Goal: Information Seeking & Learning: Understand process/instructions

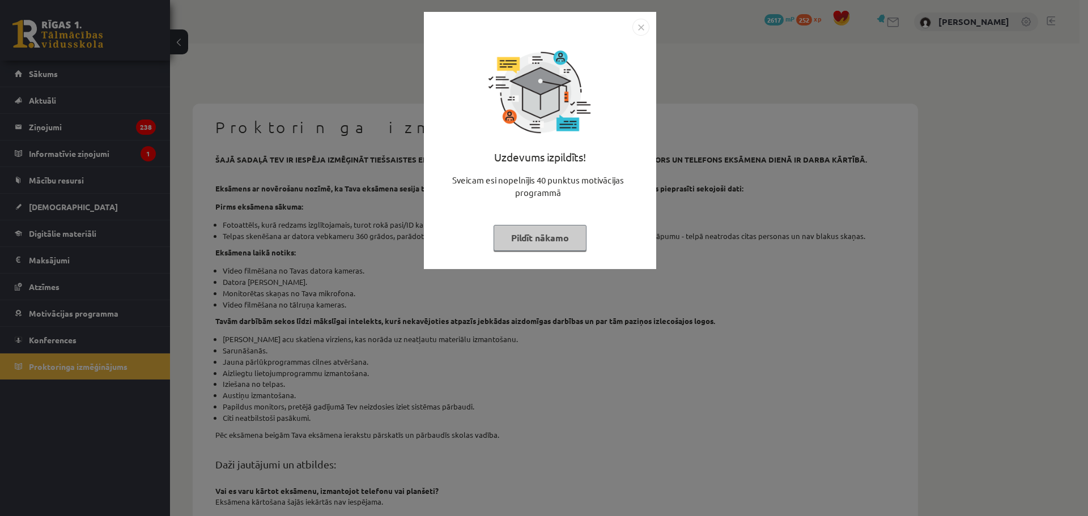
click at [551, 242] on button "Pildīt nākamo" at bounding box center [540, 238] width 93 height 26
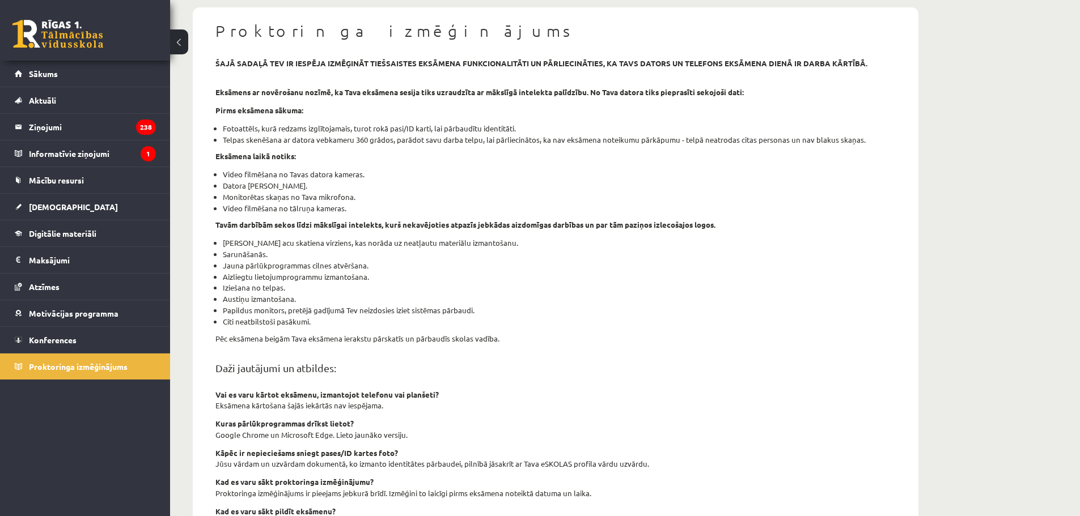
scroll to position [40, 0]
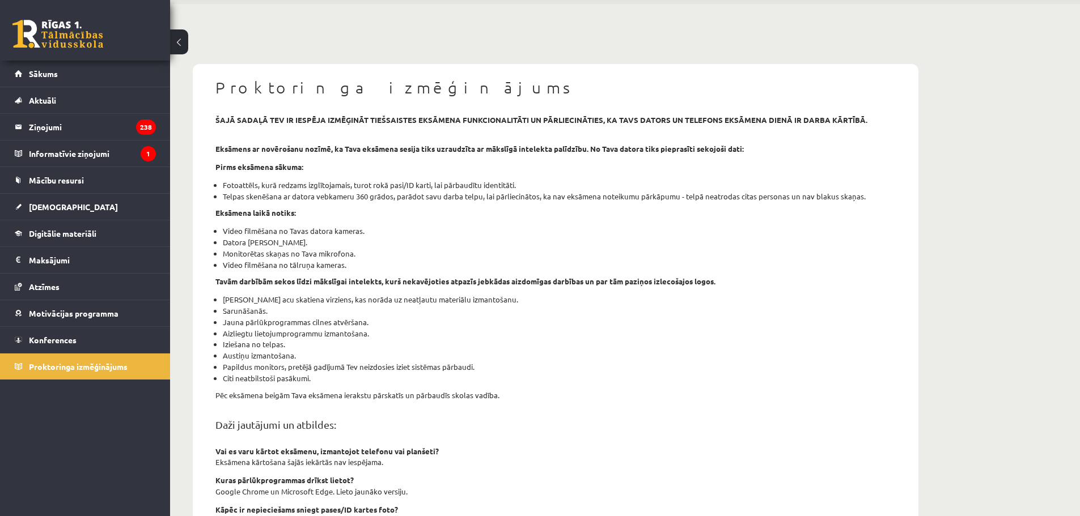
click at [383, 120] on strong "šajā sadaļā tev ir iespēja izmēģināt tiešsaistes eksāmena funkcionalitāti un pā…" at bounding box center [541, 120] width 652 height 10
click at [384, 120] on strong "šajā sadaļā tev ir iespēja izmēģināt tiešsaistes eksāmena funkcionalitāti un pā…" at bounding box center [541, 120] width 652 height 10
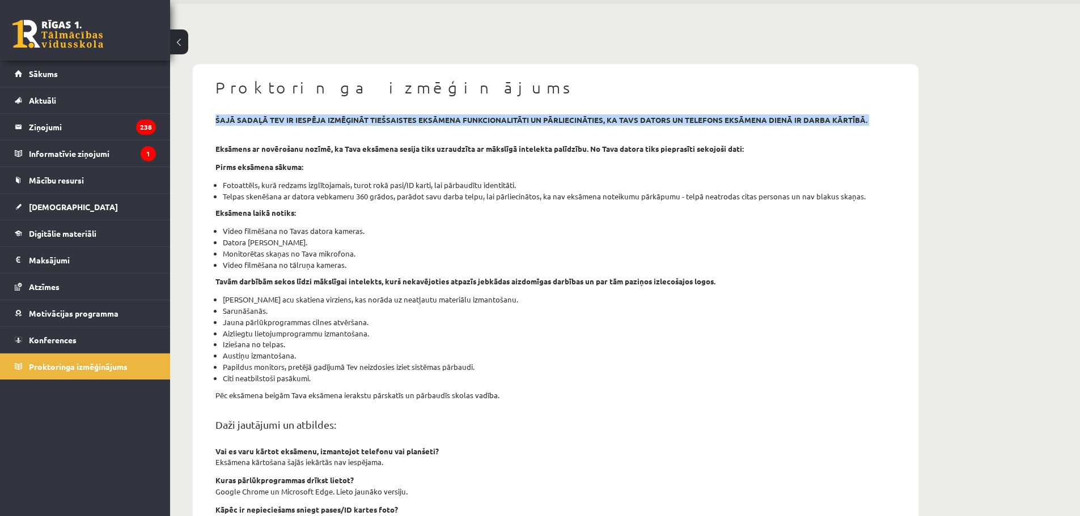
click at [384, 120] on strong "šajā sadaļā tev ir iespēja izmēģināt tiešsaistes eksāmena funkcionalitāti un pā…" at bounding box center [541, 120] width 652 height 10
click at [376, 124] on div at bounding box center [376, 124] width 0 height 0
click at [363, 127] on div "šajā sadaļā tev ir iespēja izmēģināt tiešsaistes eksāmena funkcionalitāti un pā…" at bounding box center [555, 397] width 697 height 566
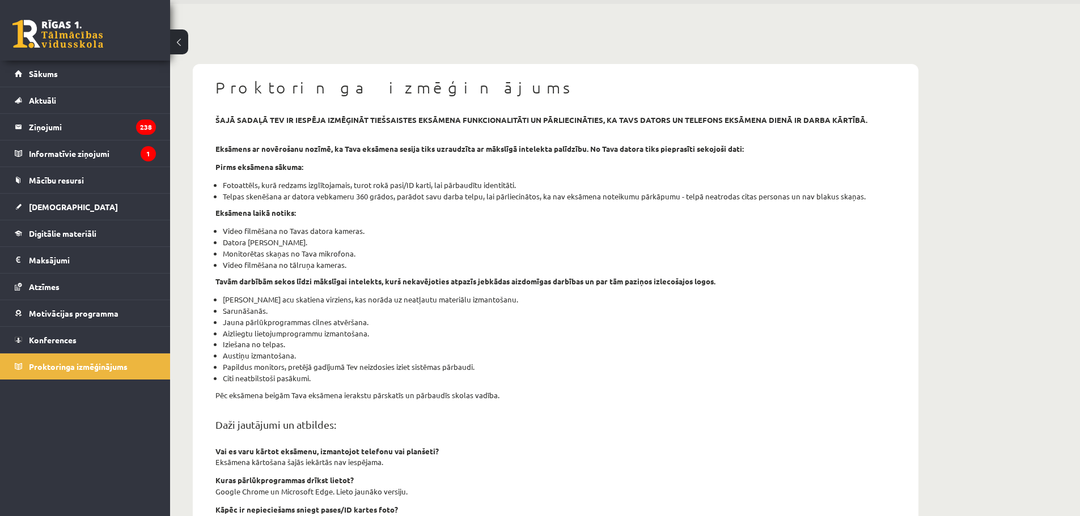
click at [385, 198] on li "Telpas skenēšana ar datora vebkameru 360 grādos, parādot savu darba telpu, lai …" at bounding box center [559, 196] width 673 height 11
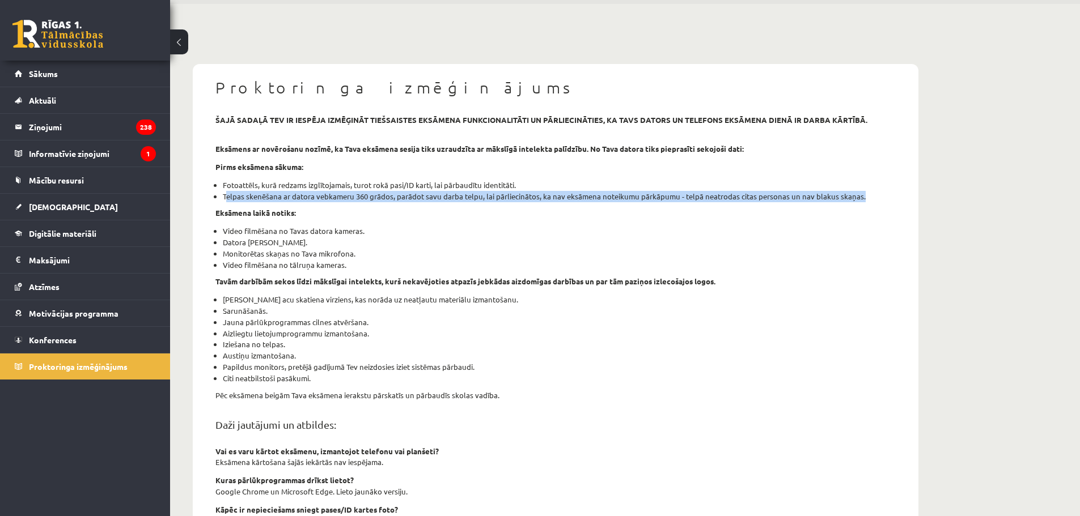
click at [385, 198] on li "Telpas skenēšana ar datora vebkameru 360 grādos, parādot savu darba telpu, lai …" at bounding box center [559, 196] width 673 height 11
click at [378, 201] on div at bounding box center [378, 201] width 0 height 0
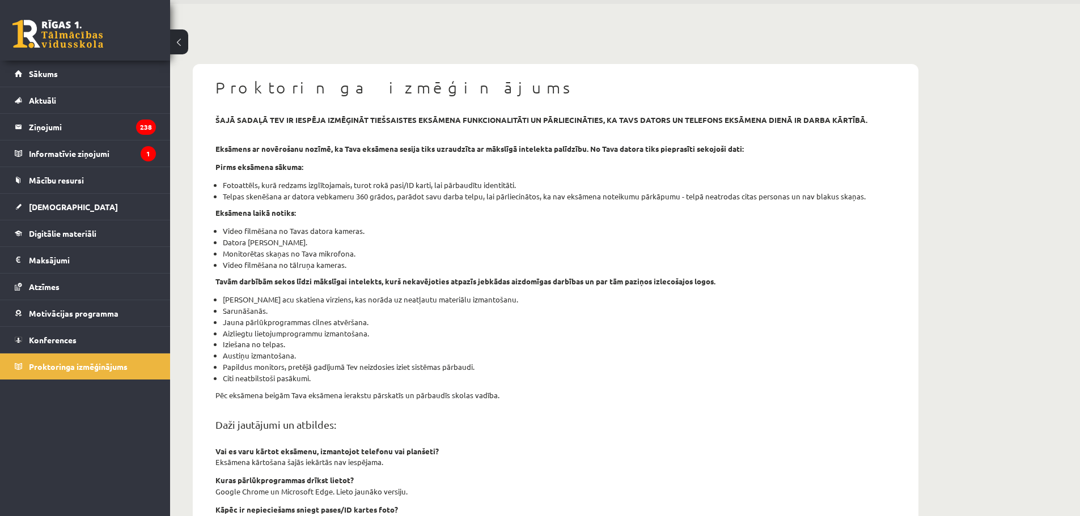
click at [366, 231] on li "Video filmēšana no Tavas datora kameras." at bounding box center [559, 231] width 673 height 11
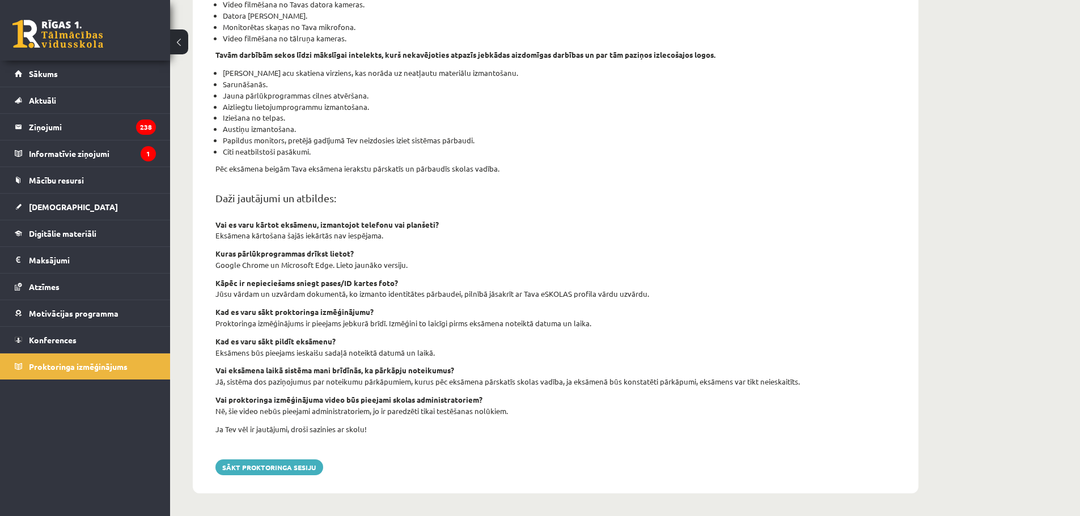
scroll to position [0, 0]
